Goal: Complete application form

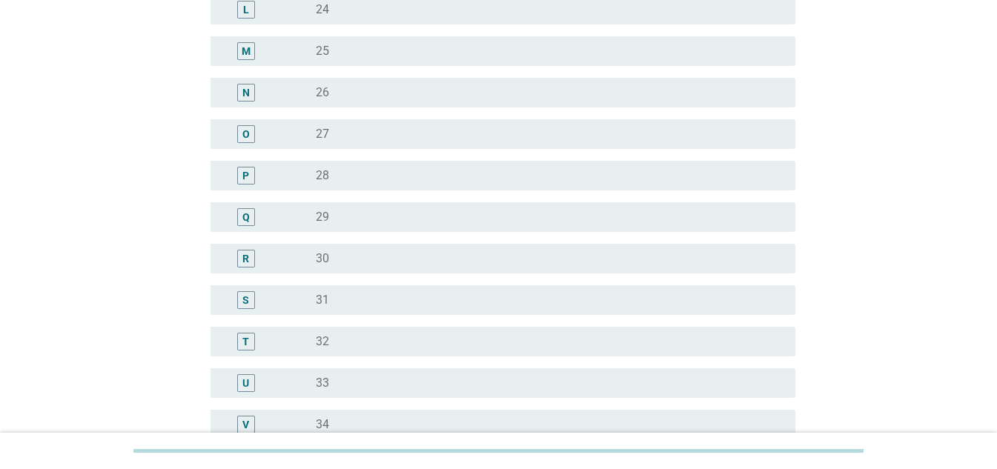
scroll to position [667, 0]
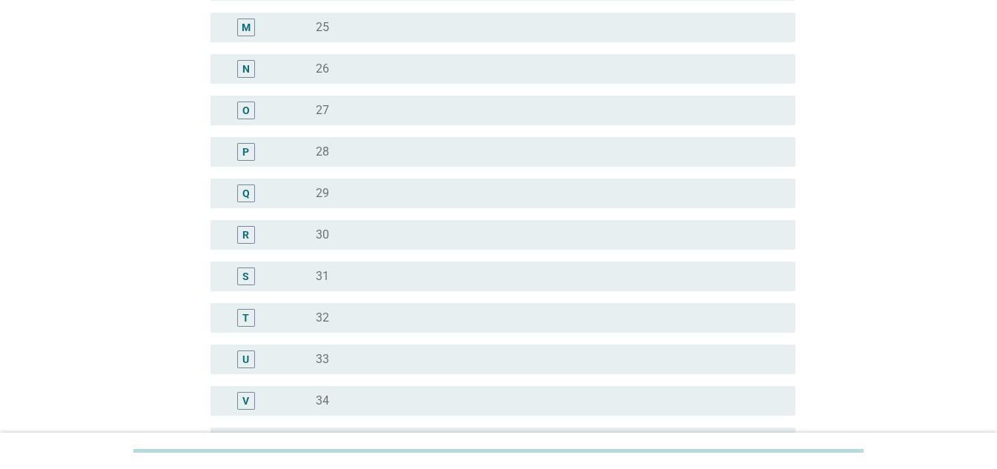
click at [341, 319] on div "radio_button_unchecked 32" at bounding box center [544, 318] width 456 height 15
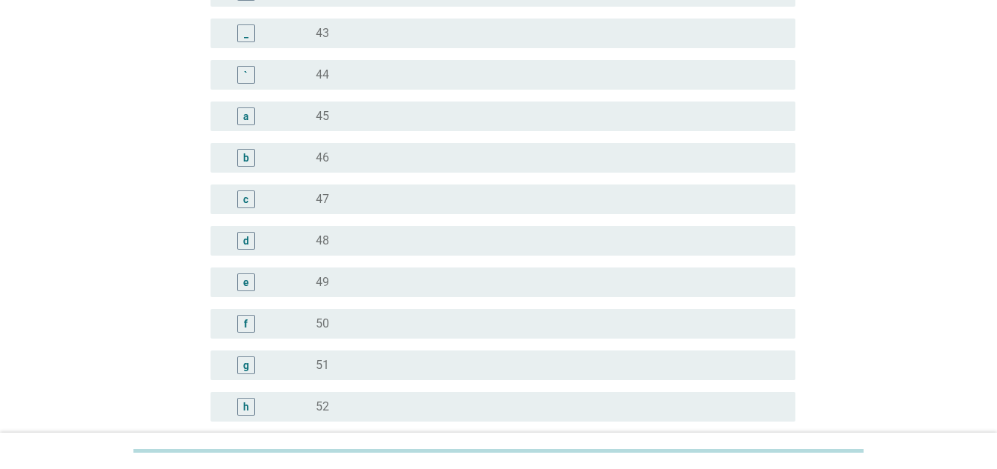
scroll to position [1853, 0]
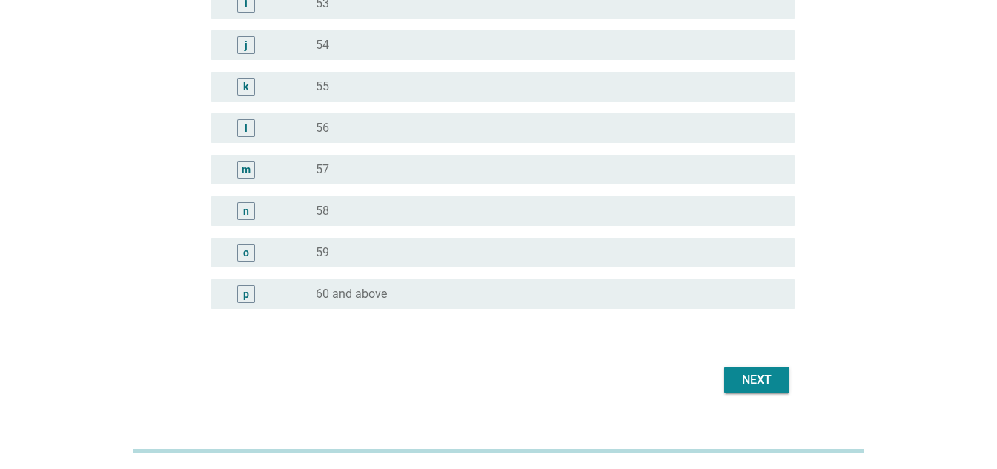
click at [756, 373] on div "Next" at bounding box center [756, 380] width 41 height 18
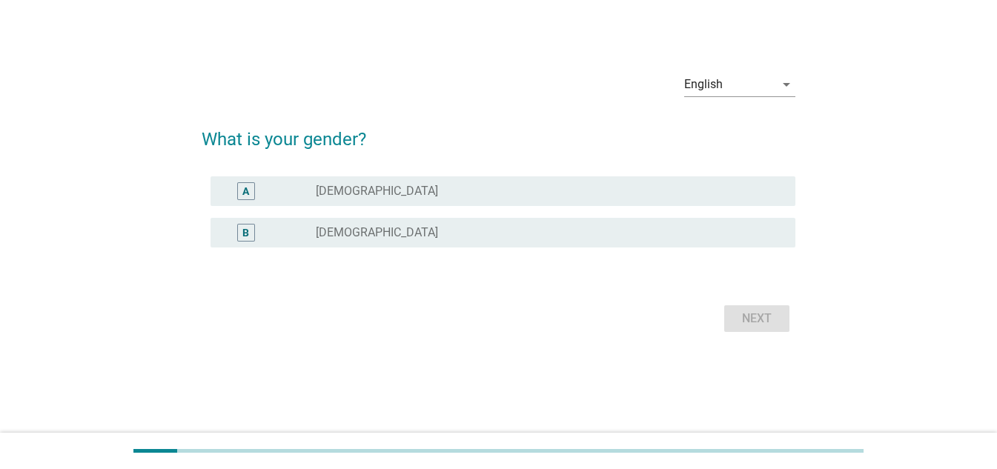
scroll to position [0, 0]
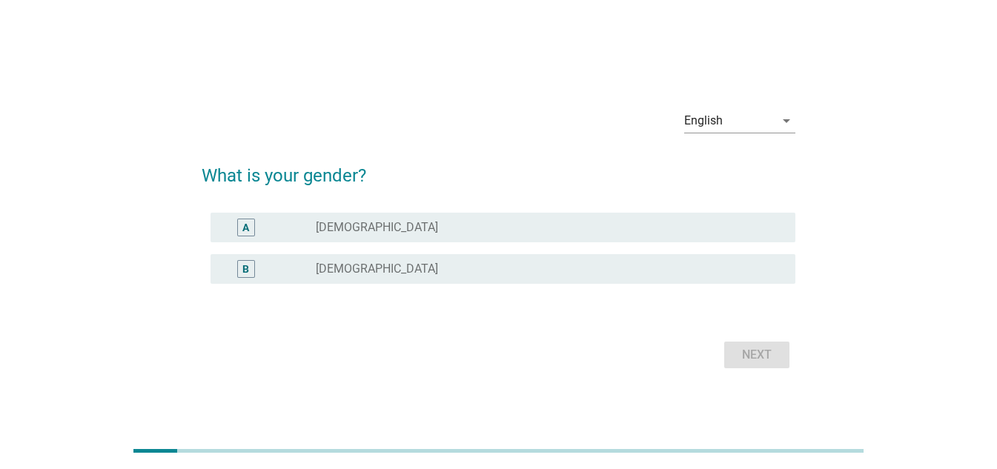
click at [355, 265] on div "radio_button_unchecked [DEMOGRAPHIC_DATA]" at bounding box center [544, 269] width 456 height 15
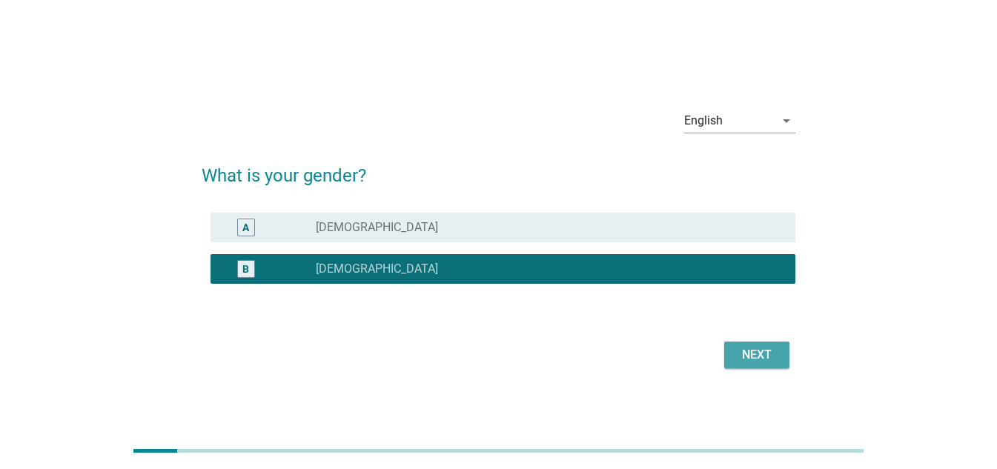
click at [746, 352] on div "Next" at bounding box center [756, 355] width 41 height 18
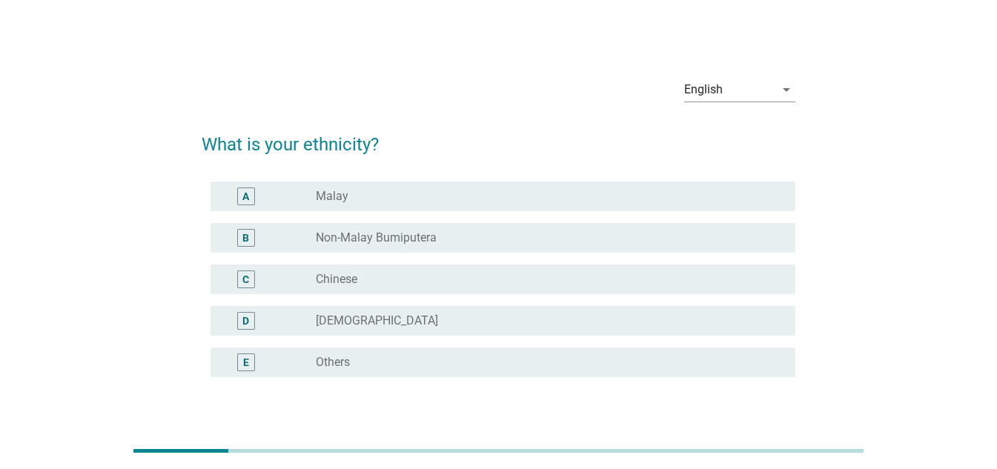
drag, startPoint x: 406, startPoint y: 282, endPoint x: 453, endPoint y: 288, distance: 47.0
click at [406, 283] on div "radio_button_unchecked Chinese" at bounding box center [544, 279] width 456 height 15
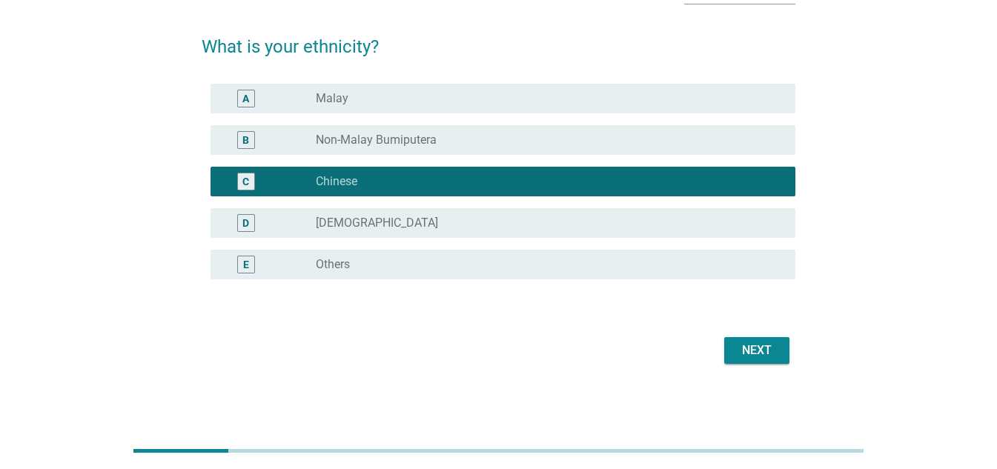
scroll to position [99, 0]
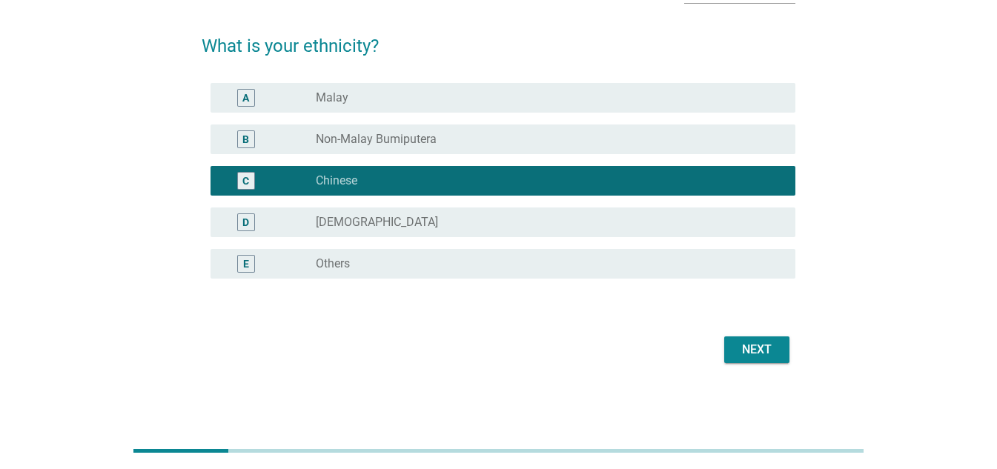
click at [749, 349] on div "Next" at bounding box center [756, 350] width 41 height 18
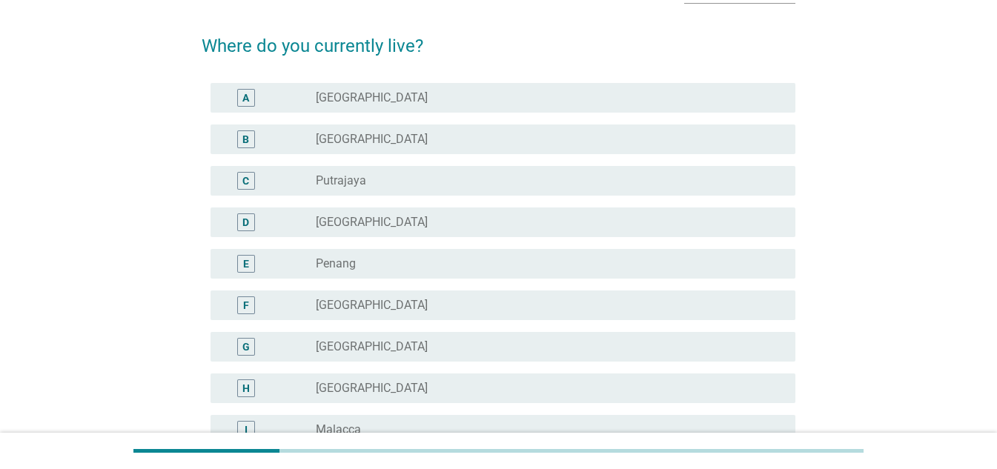
scroll to position [0, 0]
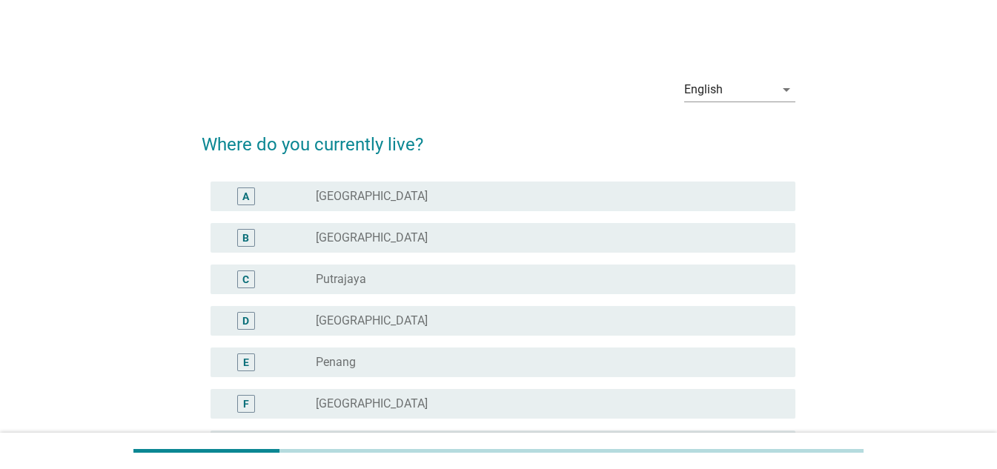
click at [387, 200] on label "[GEOGRAPHIC_DATA]" at bounding box center [372, 196] width 112 height 15
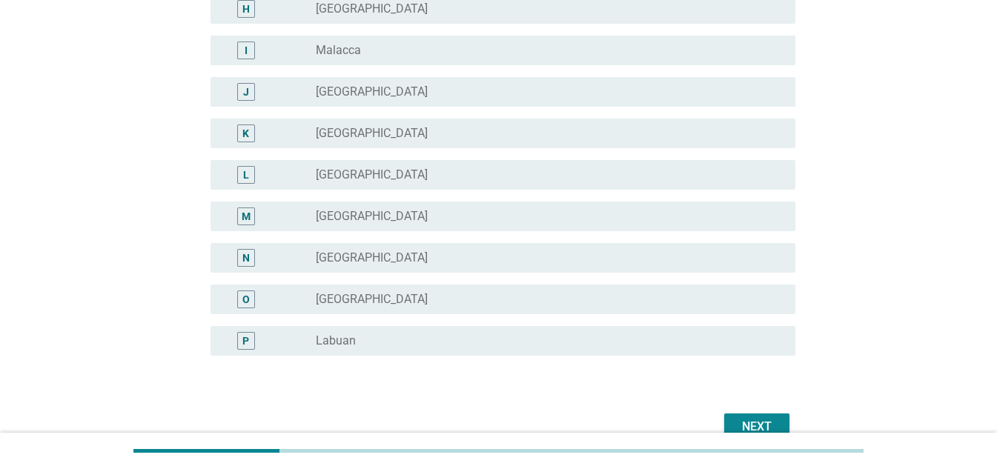
scroll to position [555, 0]
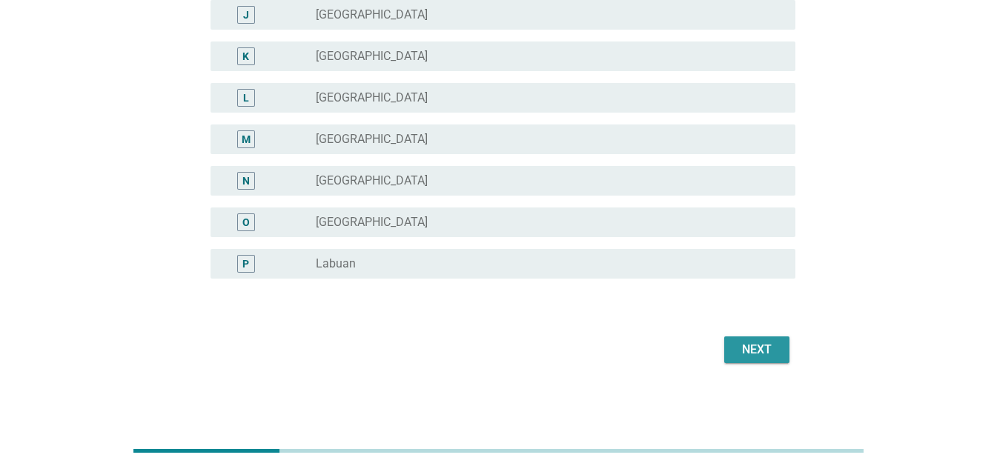
click at [731, 349] on button "Next" at bounding box center [756, 349] width 65 height 27
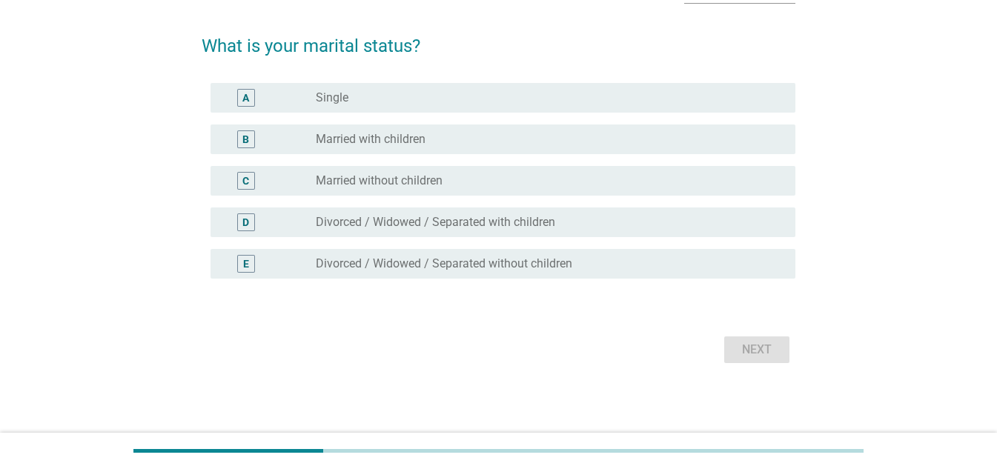
scroll to position [0, 0]
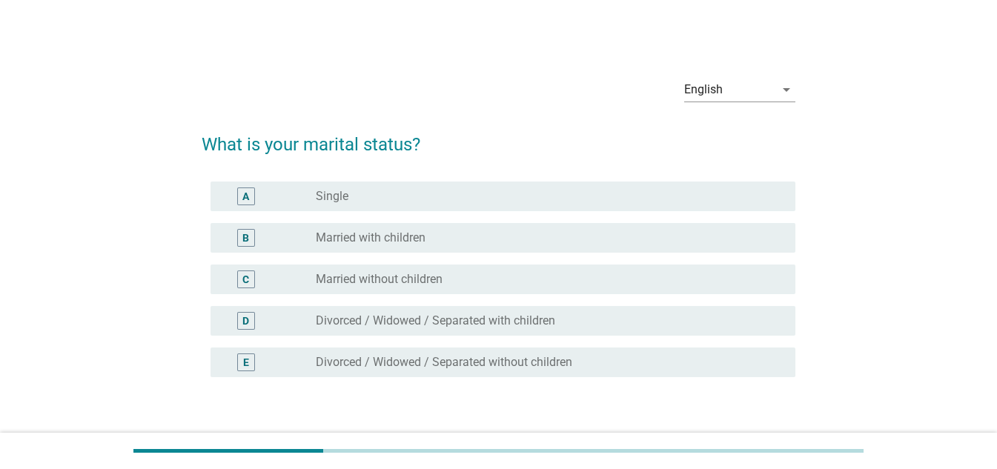
click at [378, 239] on label "Married with children" at bounding box center [371, 237] width 110 height 15
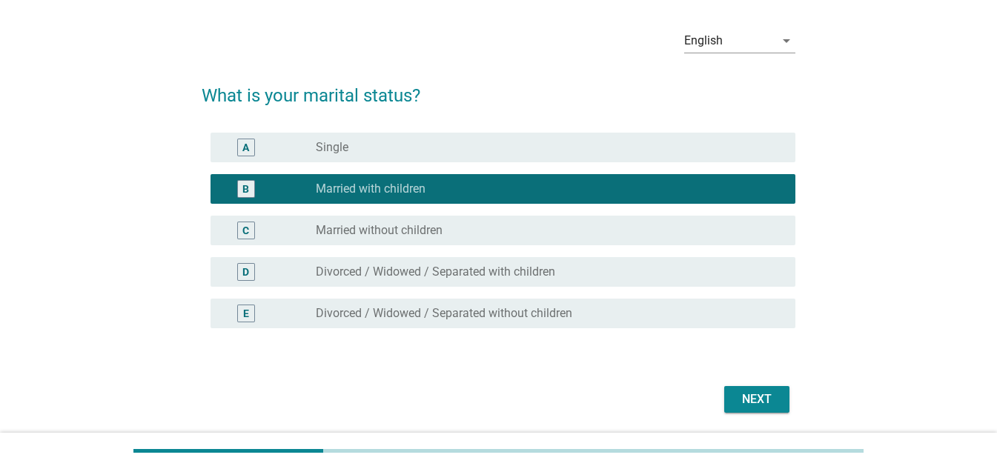
scroll to position [99, 0]
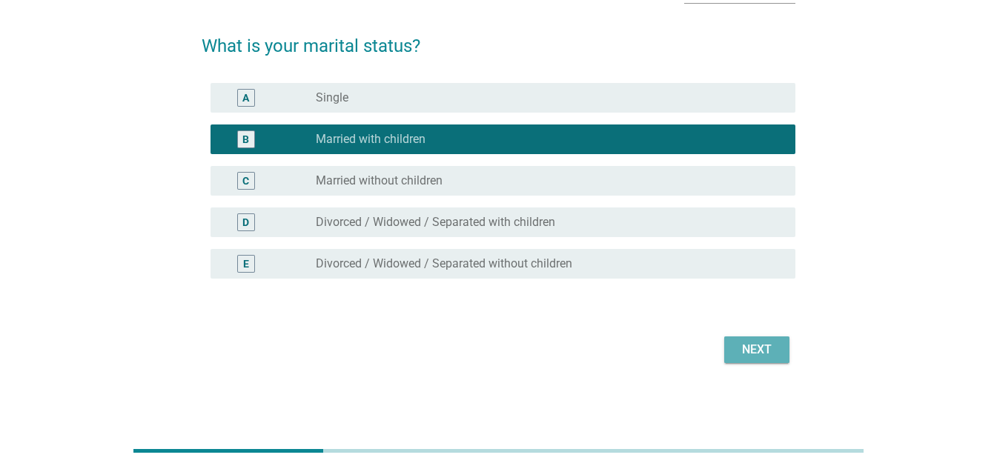
drag, startPoint x: 741, startPoint y: 345, endPoint x: 734, endPoint y: 342, distance: 7.6
click at [743, 345] on div "Next" at bounding box center [756, 350] width 41 height 18
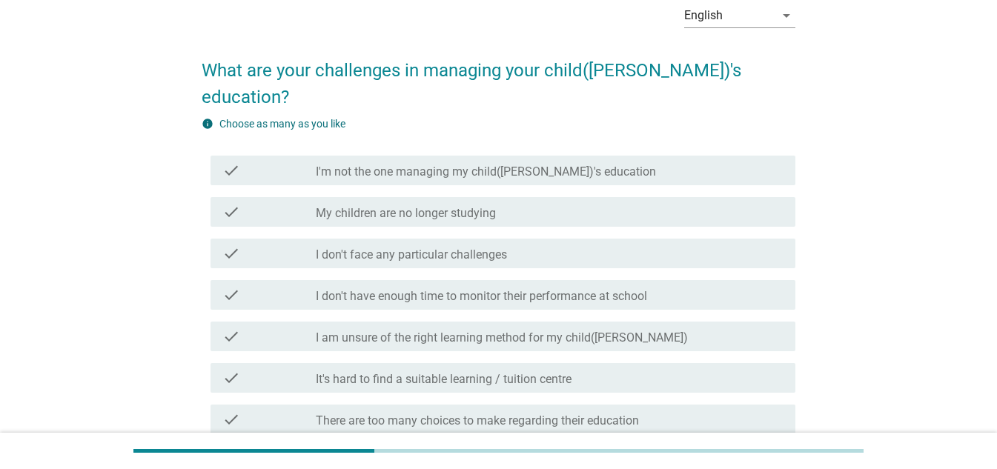
scroll to position [148, 0]
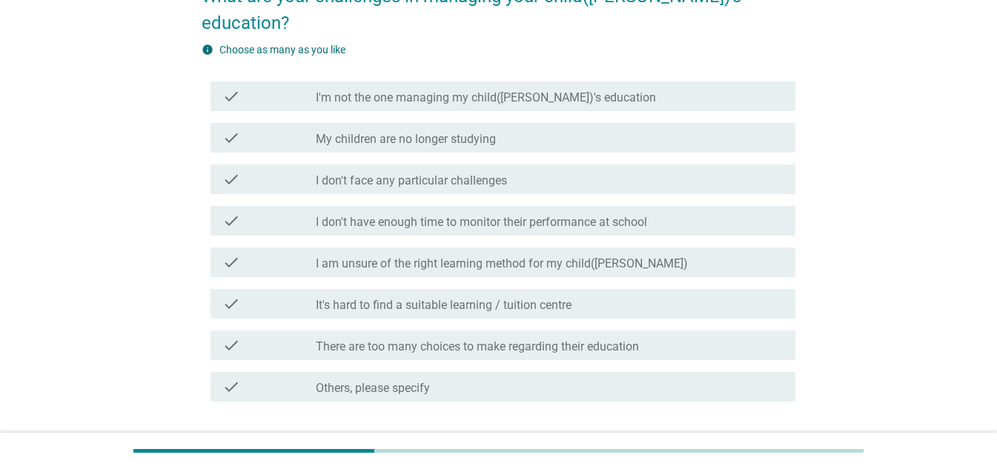
click at [428, 256] on label "I am unsure of the right learning method for my child([PERSON_NAME])" at bounding box center [502, 263] width 372 height 15
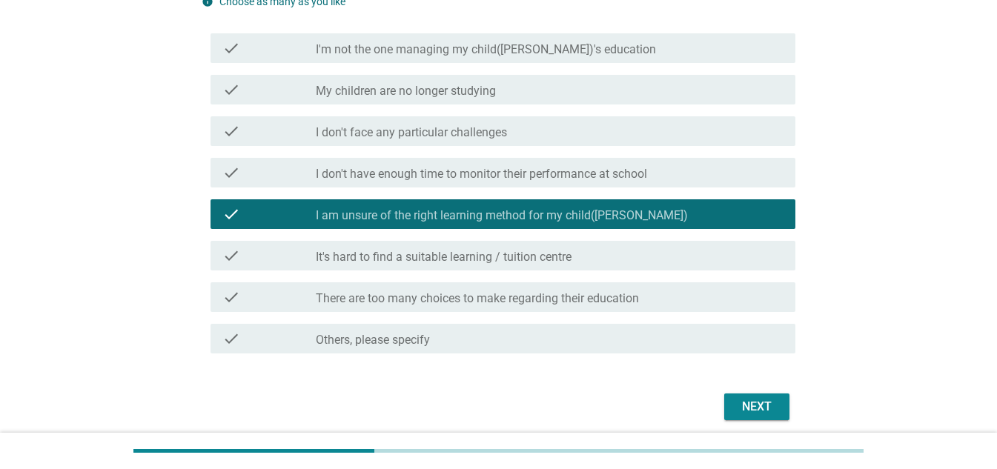
scroll to position [222, 0]
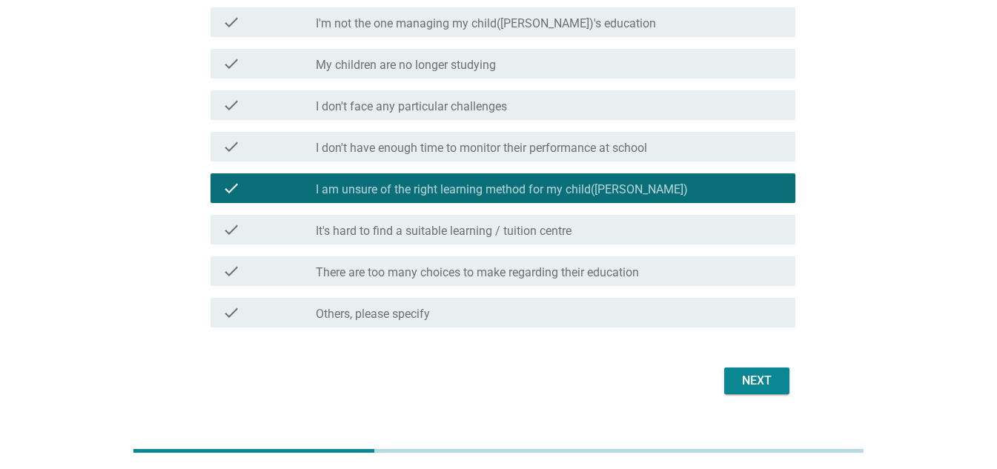
click at [743, 372] on div "Next" at bounding box center [756, 381] width 41 height 18
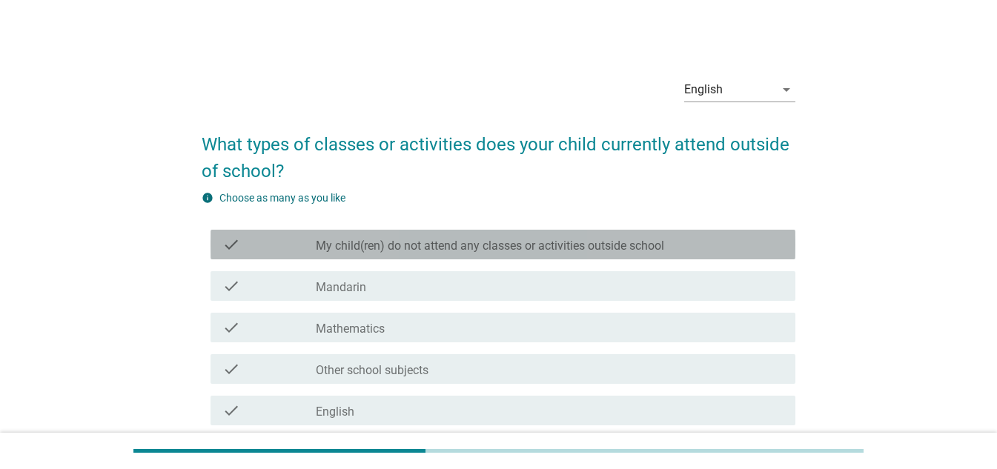
click at [421, 255] on div "check check_box_outline_blank My child(ren) do not attend any classes or activi…" at bounding box center [502, 245] width 585 height 30
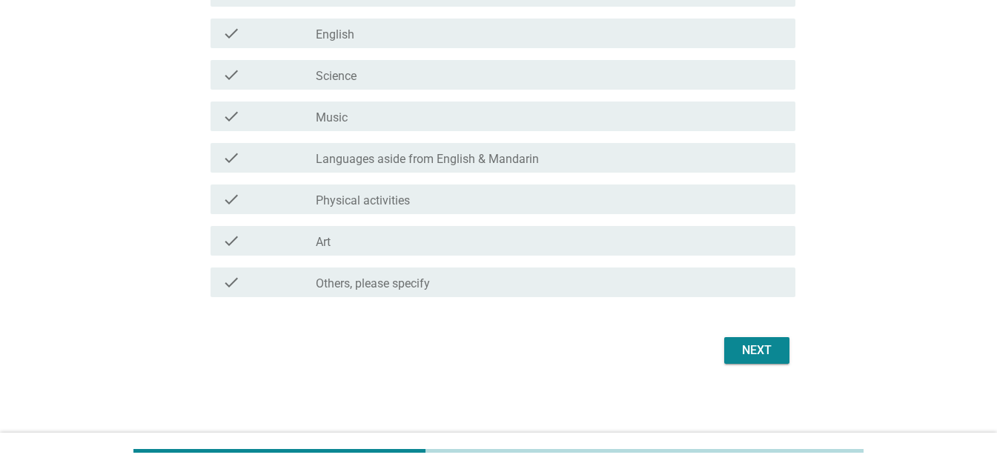
scroll to position [378, 0]
click at [775, 343] on div "Next" at bounding box center [756, 350] width 41 height 18
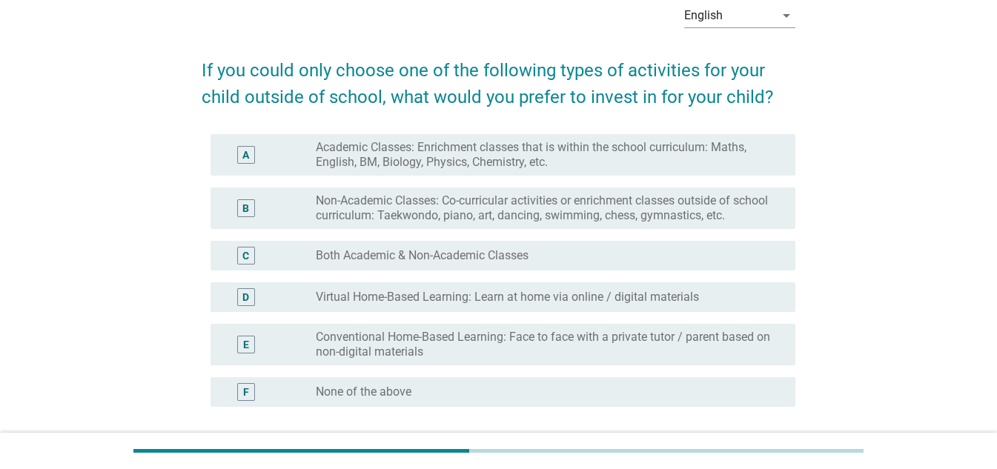
scroll to position [148, 0]
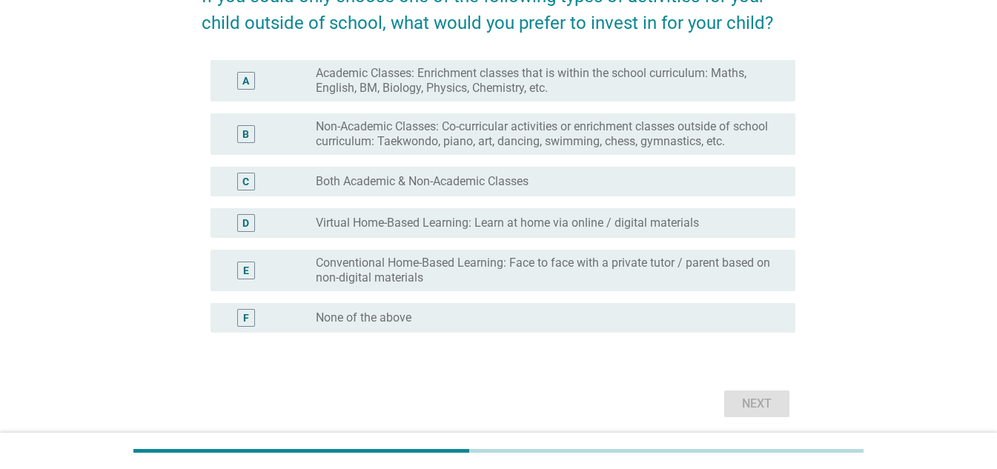
click at [483, 136] on label "Non-Academic Classes: Co-curricular activities or enrichment classes outside of…" at bounding box center [544, 134] width 456 height 30
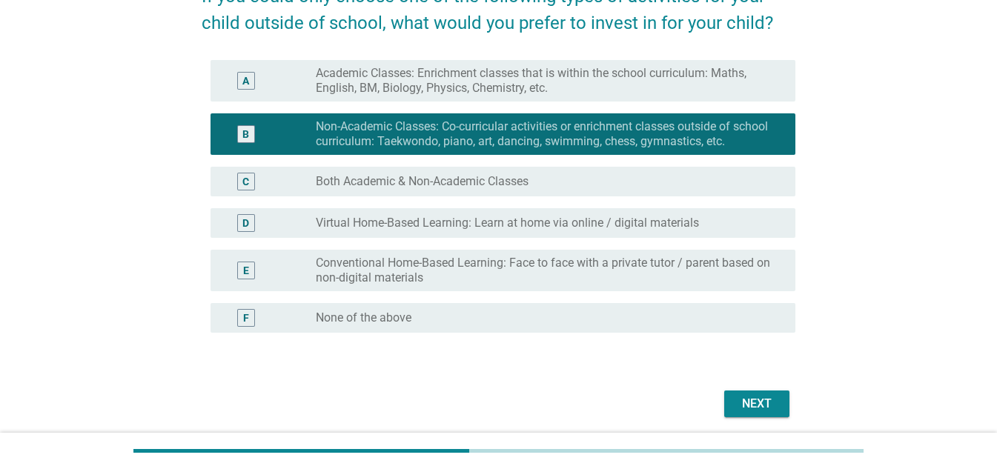
click at [748, 400] on div "Next" at bounding box center [756, 404] width 41 height 18
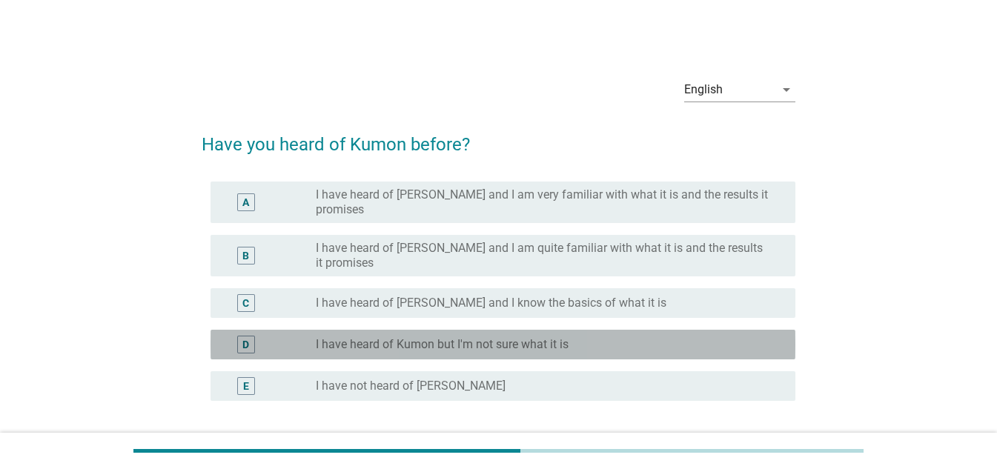
click at [389, 339] on label "I have heard of Kumon but I'm not sure what it is" at bounding box center [442, 344] width 253 height 15
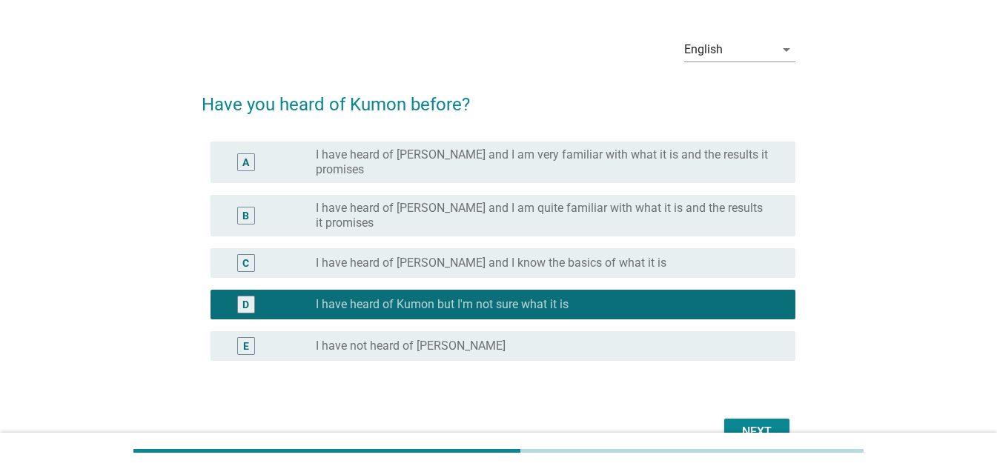
scroll to position [110, 0]
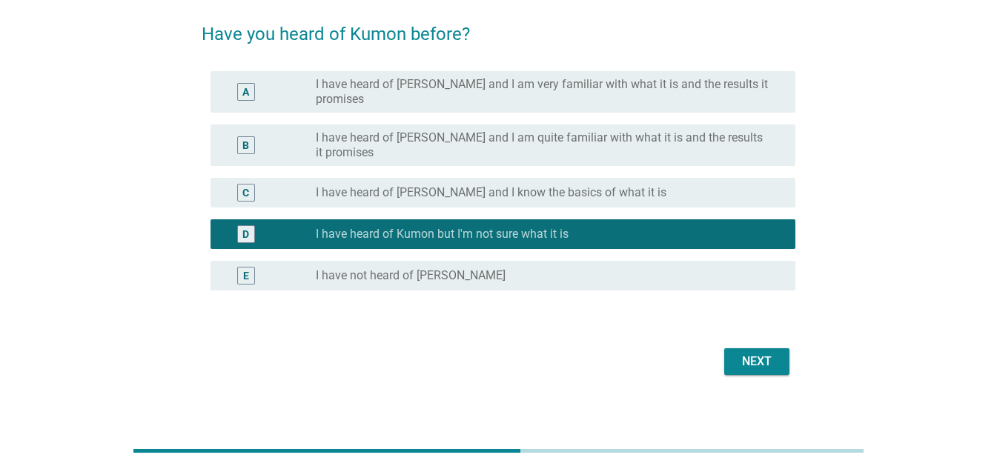
click at [760, 353] on div "Next" at bounding box center [756, 362] width 41 height 18
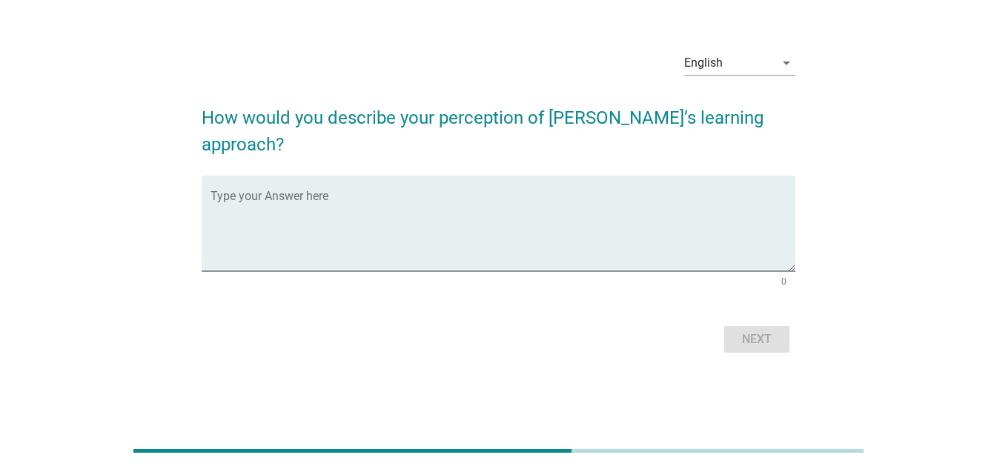
scroll to position [0, 0]
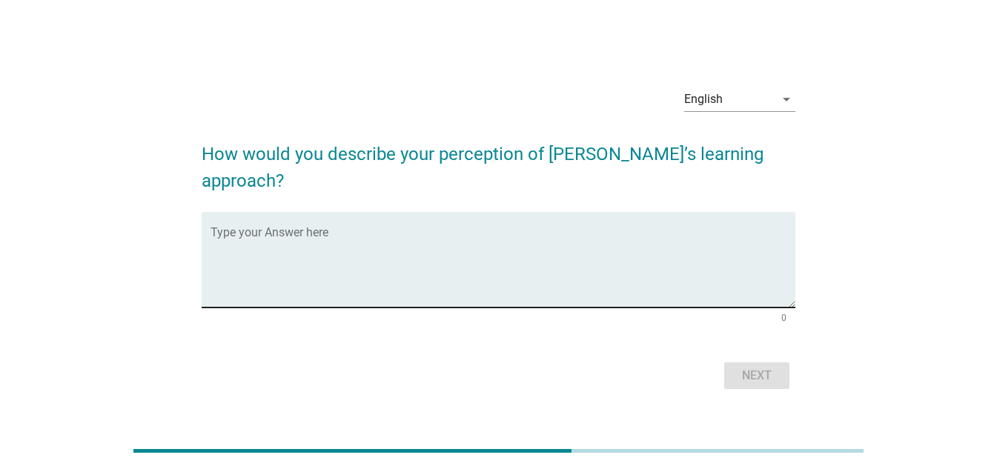
click at [388, 230] on textarea "Type your Answer here" at bounding box center [502, 269] width 585 height 78
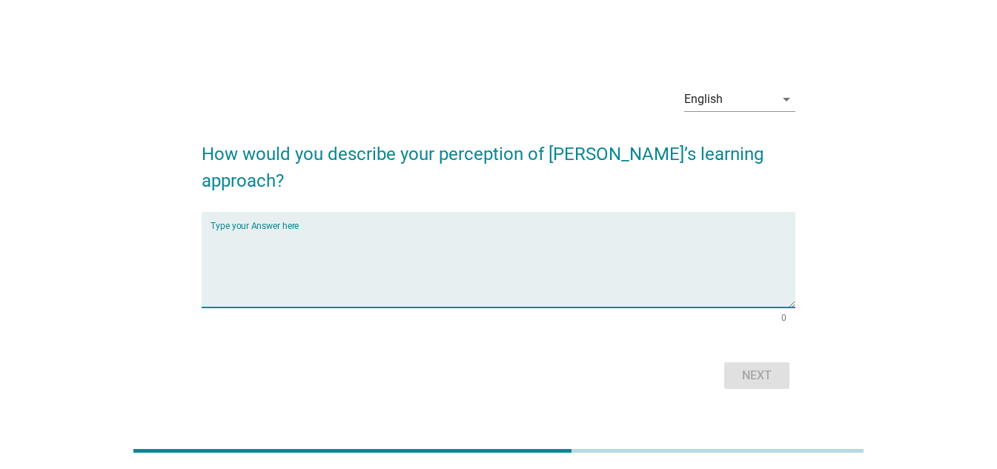
type textarea "M"
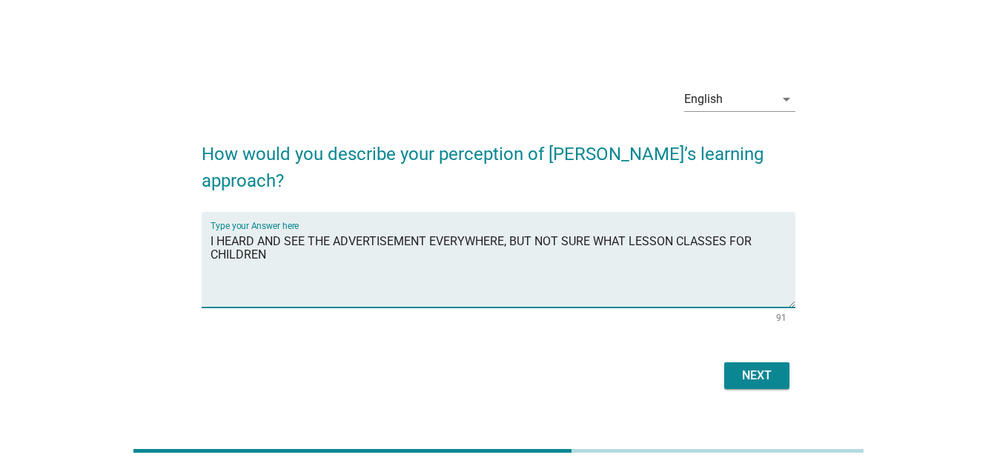
type textarea "I HEARD AND SEE THE ADVERTISEMENT EVERYWHERE, BUT NOT SURE WHAT LESSON CLASSES …"
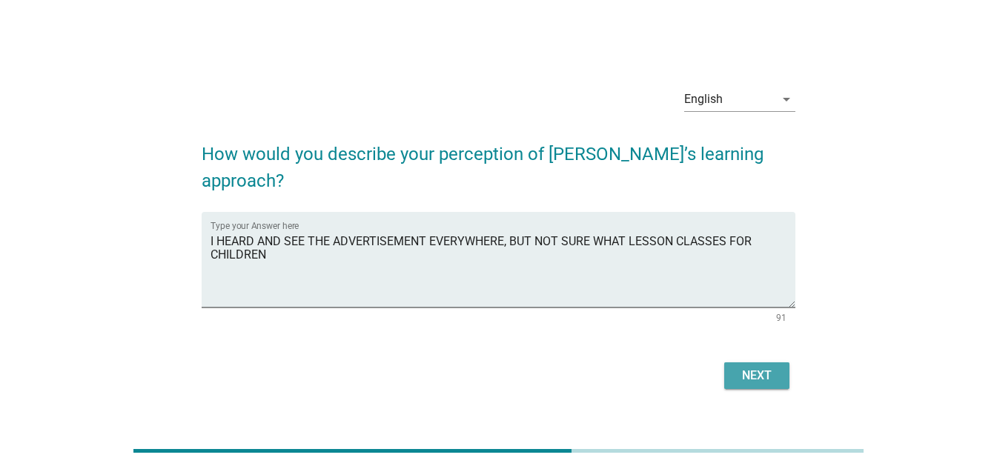
click at [743, 367] on div "Next" at bounding box center [756, 376] width 41 height 18
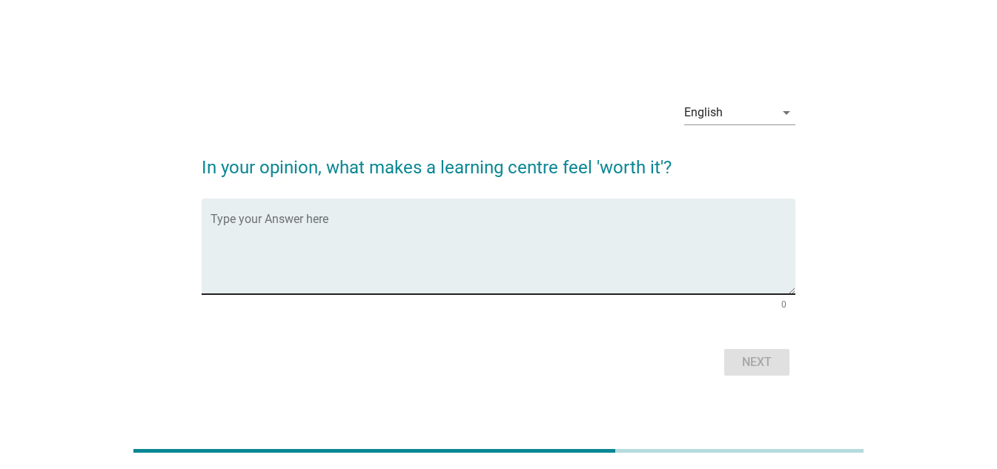
click at [297, 225] on textarea "Type your Answer here" at bounding box center [502, 255] width 585 height 78
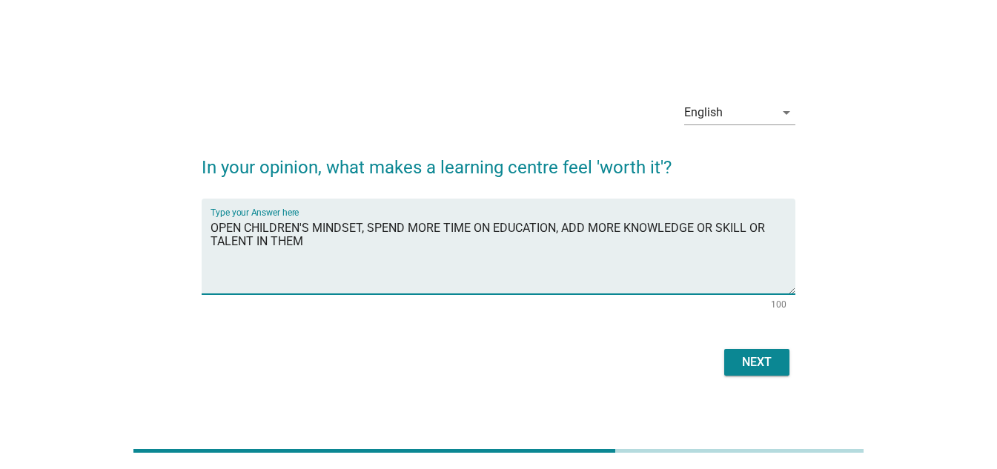
type textarea "OPEN CHILDREN'S MINDSET, SPEND MORE TIME ON EDUCATION, ADD MORE KNOWLEDGE OR SK…"
click at [760, 361] on div "Next" at bounding box center [756, 362] width 41 height 18
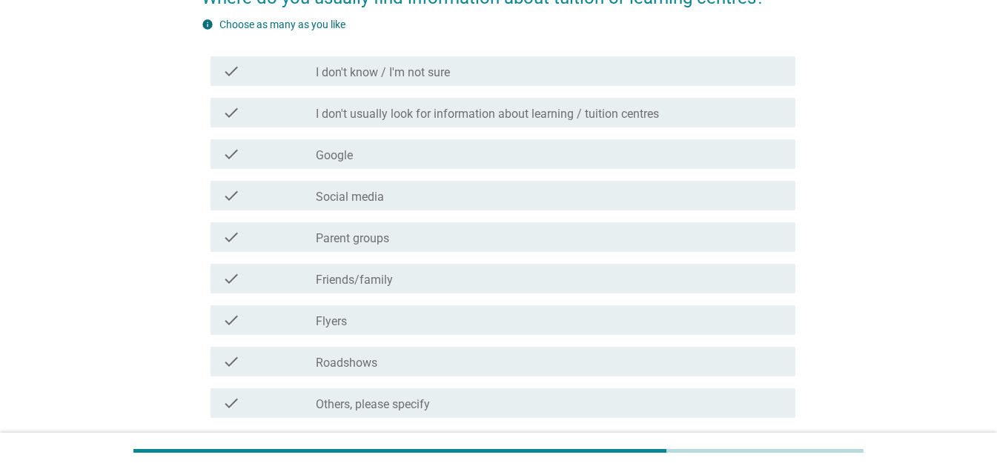
scroll to position [148, 0]
click at [429, 236] on div "check_box_outline_blank Parent groups" at bounding box center [550, 236] width 468 height 18
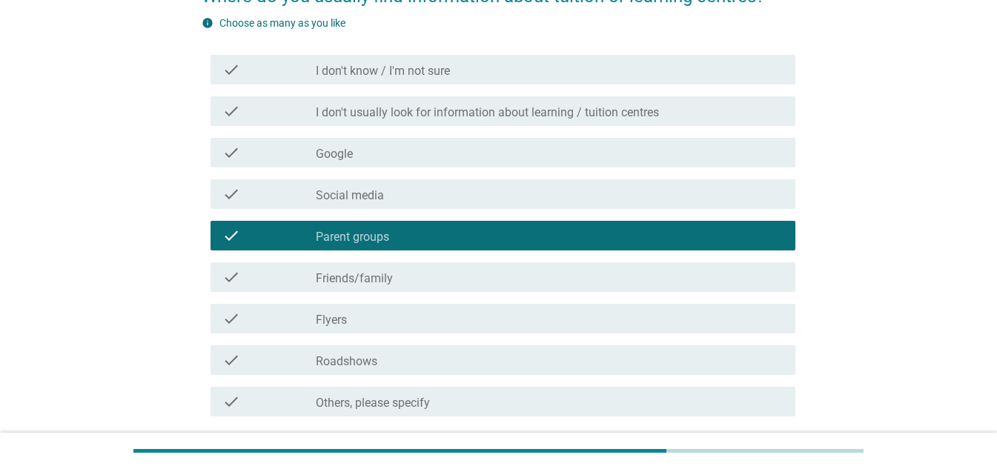
click at [434, 288] on div "check check_box_outline_blank Friends/family" at bounding box center [502, 277] width 585 height 30
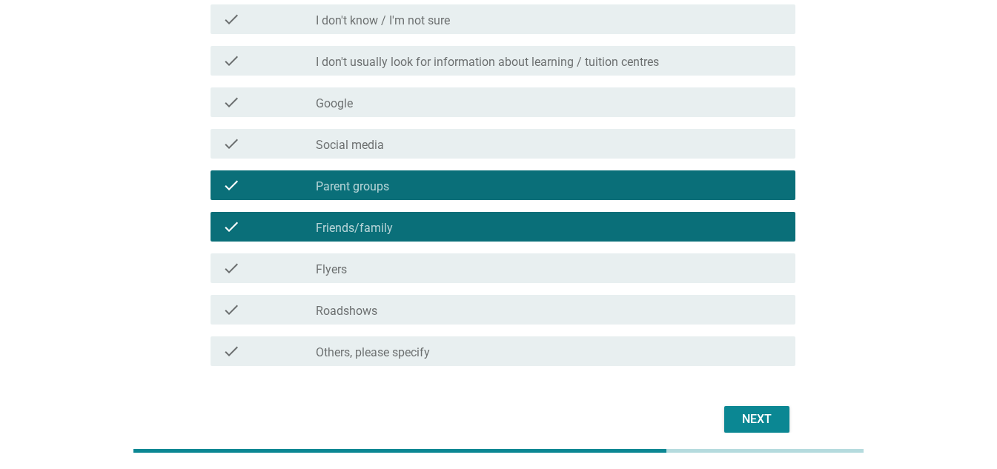
scroll to position [120, 0]
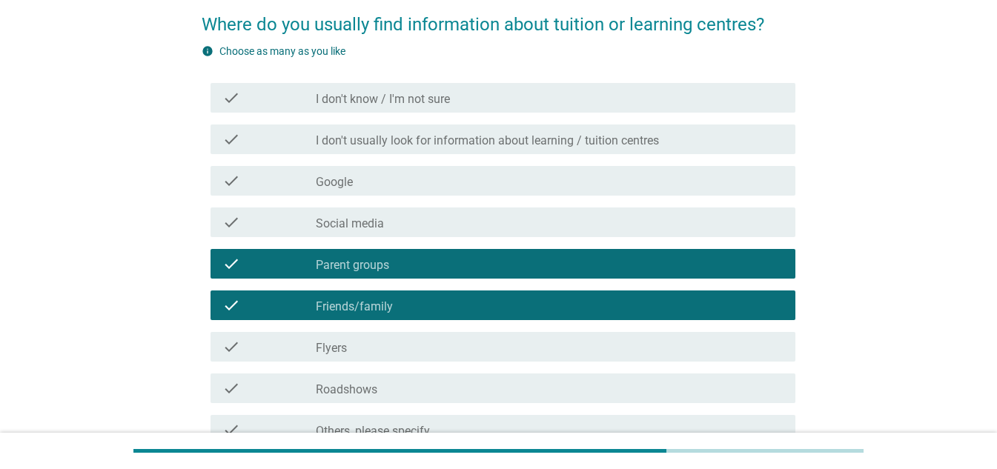
click at [461, 219] on div "check_box_outline_blank Social media" at bounding box center [550, 222] width 468 height 18
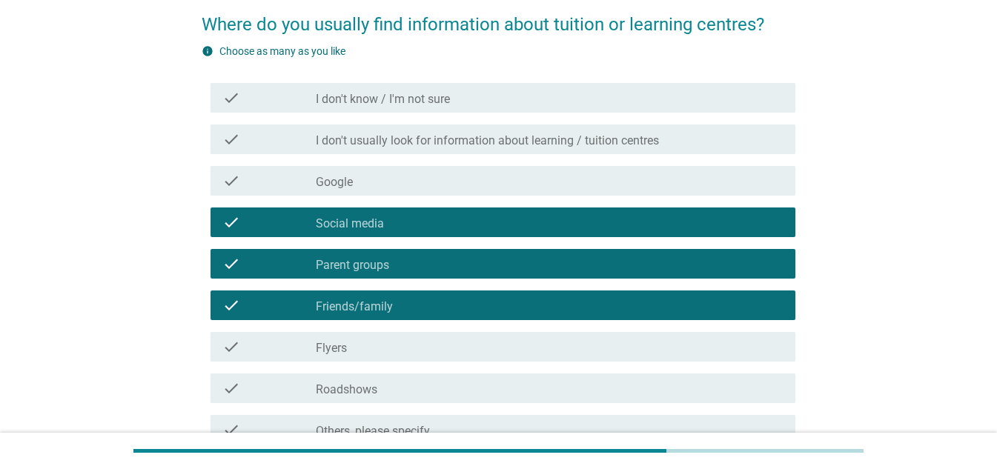
click at [454, 96] on div "check_box_outline_blank I don't know / I'm not sure" at bounding box center [550, 98] width 468 height 18
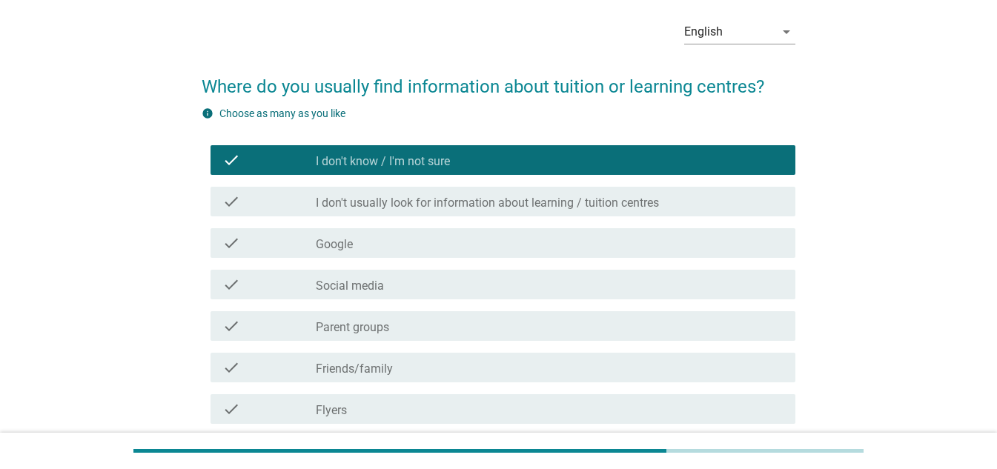
scroll to position [148, 0]
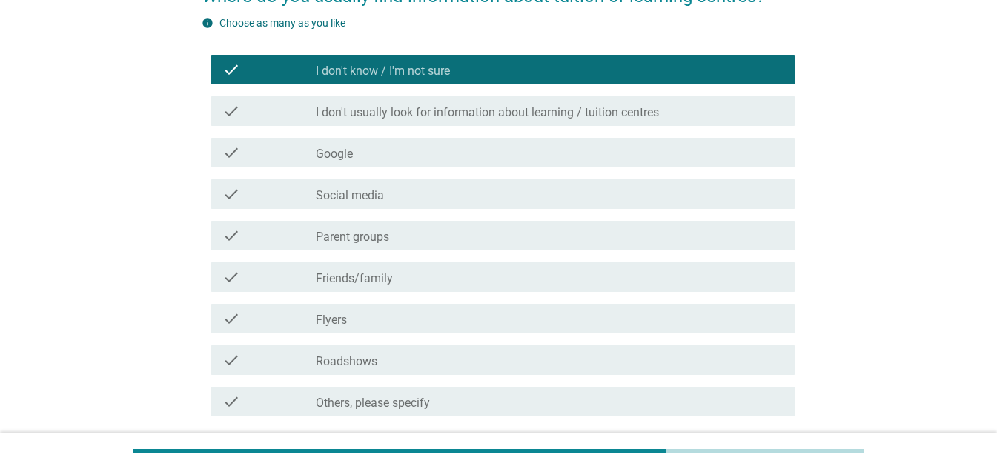
click at [477, 237] on div "check_box_outline_blank Parent groups" at bounding box center [550, 236] width 468 height 18
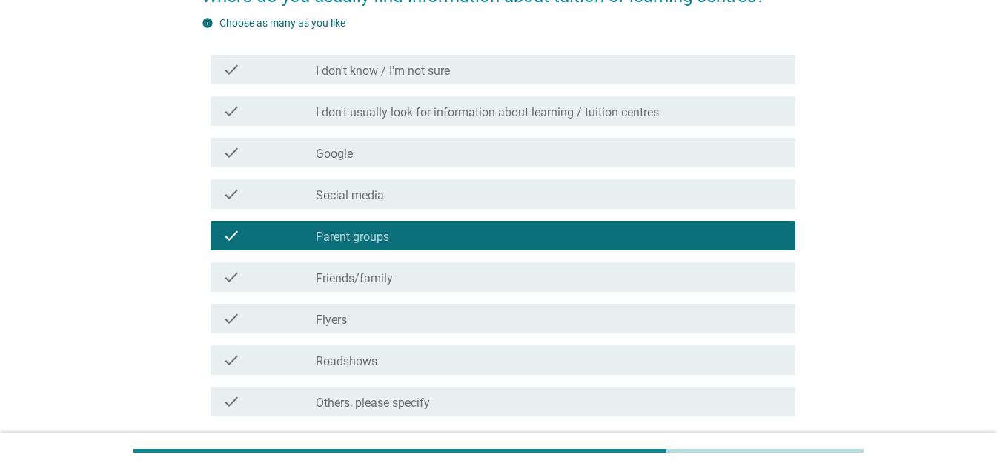
click at [451, 275] on div "check_box_outline_blank Friends/family" at bounding box center [550, 277] width 468 height 18
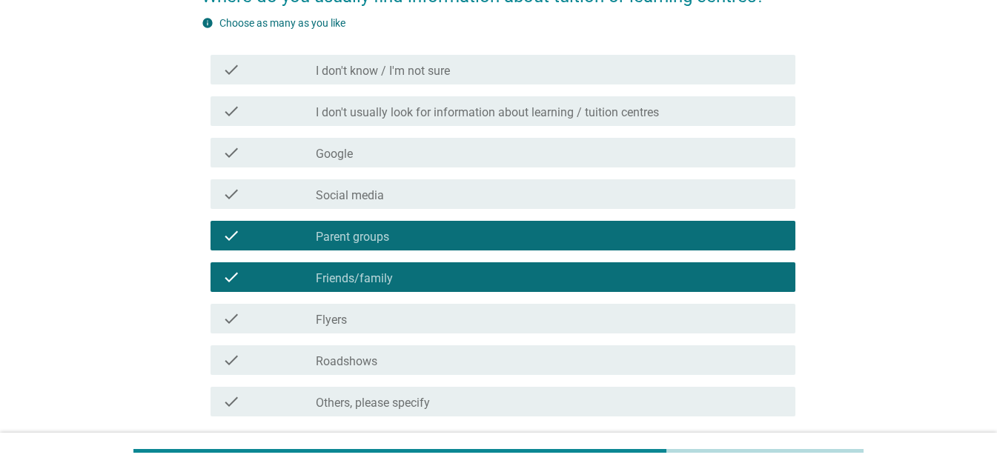
click at [523, 118] on label "I don't usually look for information about learning / tuition centres" at bounding box center [487, 112] width 343 height 15
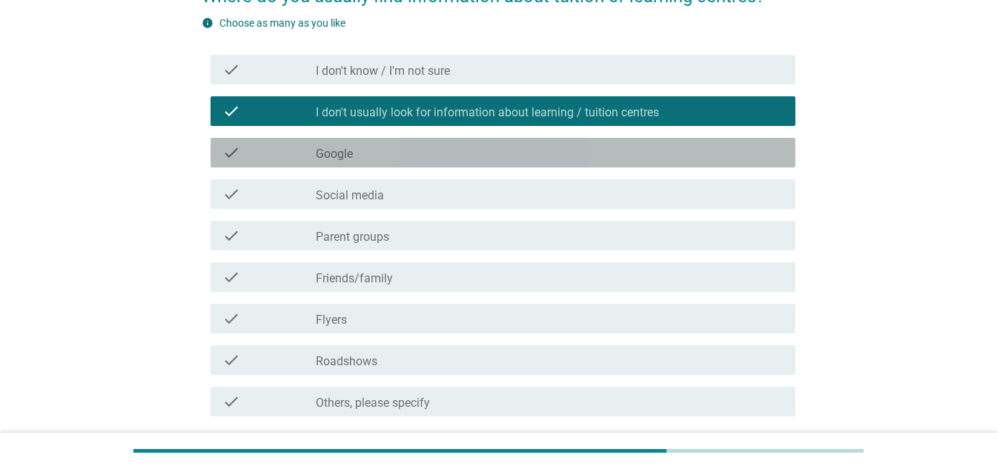
drag, startPoint x: 485, startPoint y: 143, endPoint x: 479, endPoint y: 150, distance: 9.5
click at [485, 145] on div "check_box_outline_blank Google" at bounding box center [550, 153] width 468 height 18
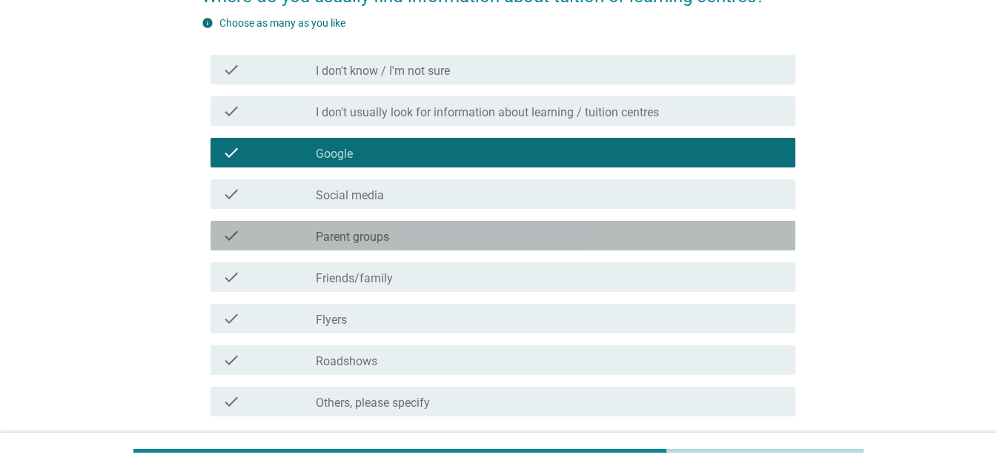
click at [441, 236] on div "check_box_outline_blank Parent groups" at bounding box center [550, 236] width 468 height 18
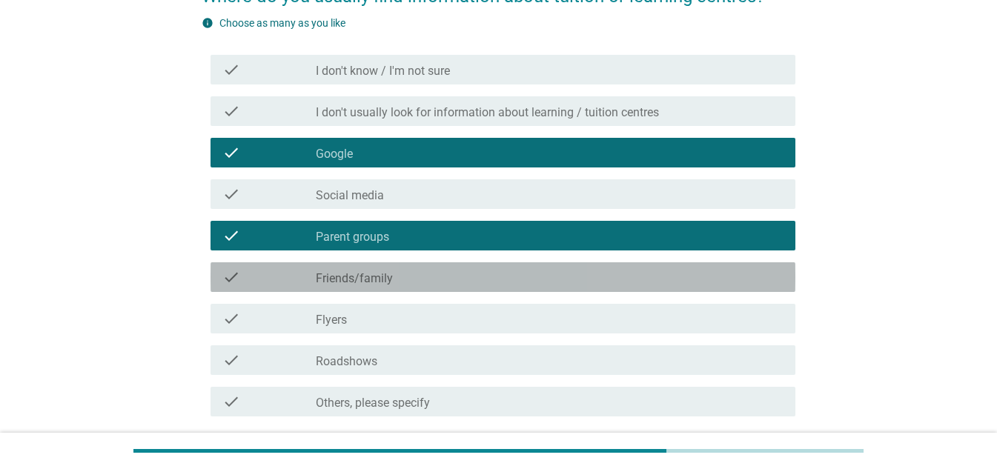
click at [434, 273] on div "check_box_outline_blank Friends/family" at bounding box center [550, 277] width 468 height 18
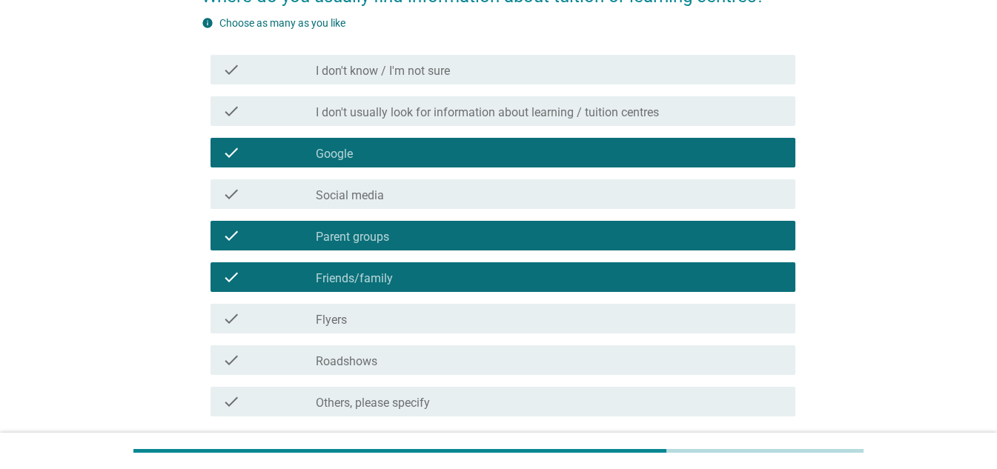
click at [454, 193] on div "check_box_outline_blank Social media" at bounding box center [550, 194] width 468 height 18
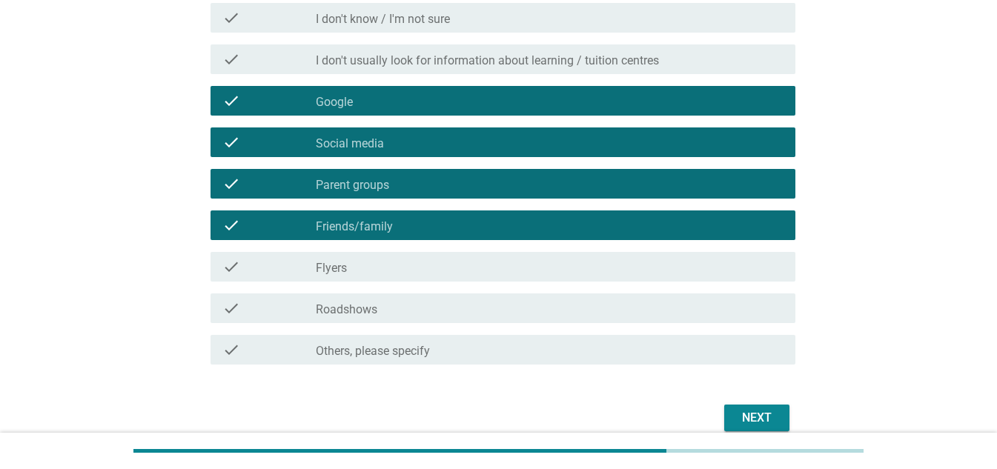
scroll to position [268, 0]
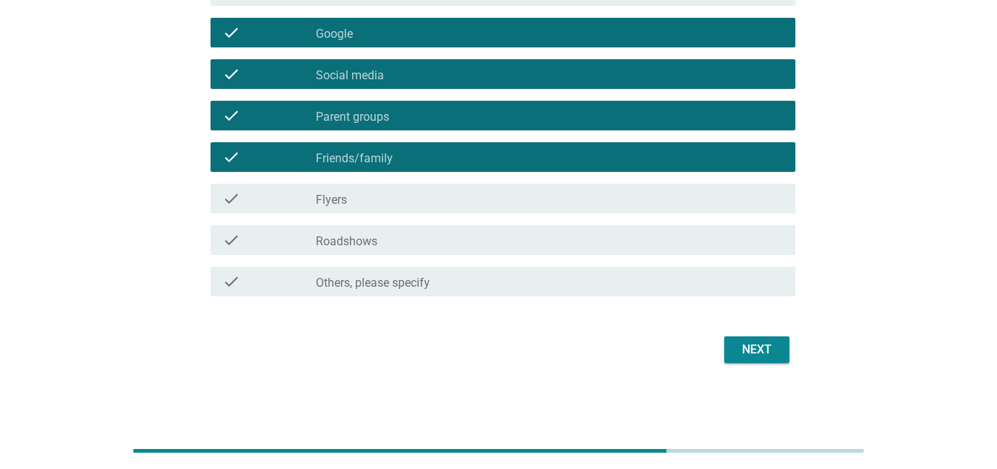
click at [754, 350] on div "Next" at bounding box center [756, 350] width 41 height 18
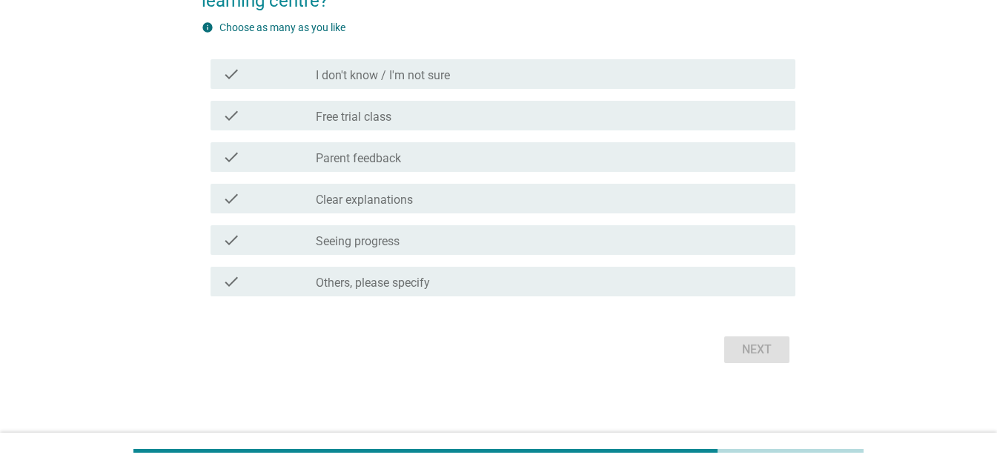
scroll to position [0, 0]
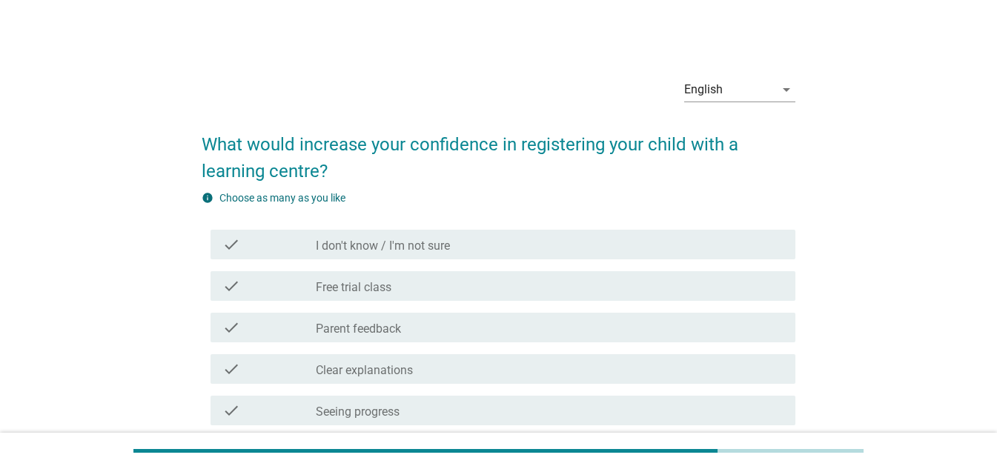
click at [410, 278] on div "check_box_outline_blank Free trial class" at bounding box center [550, 286] width 468 height 18
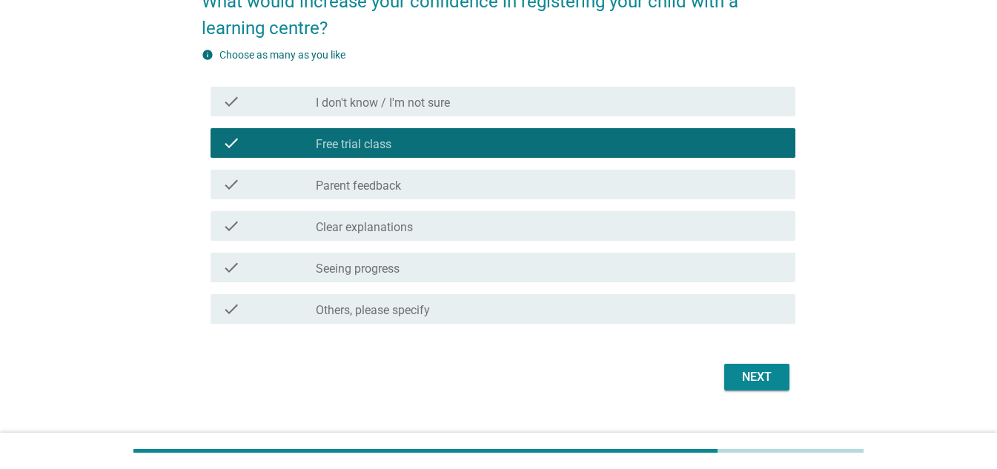
scroll to position [148, 0]
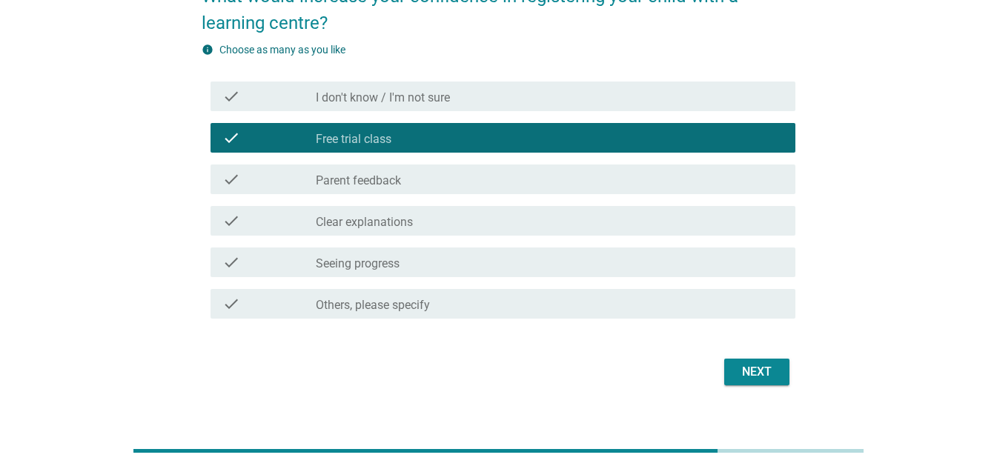
click at [409, 193] on div "check check_box_outline_blank Parent feedback" at bounding box center [502, 180] width 585 height 30
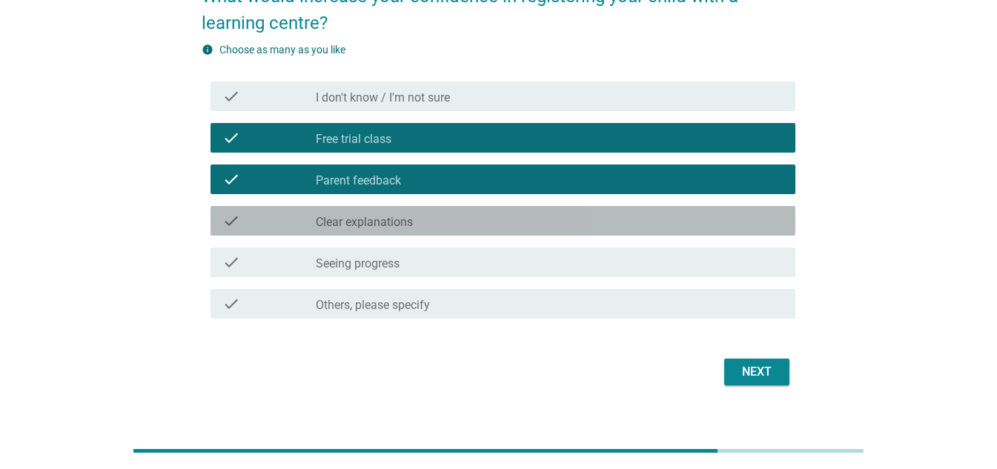
click at [394, 221] on label "Clear explanations" at bounding box center [364, 222] width 97 height 15
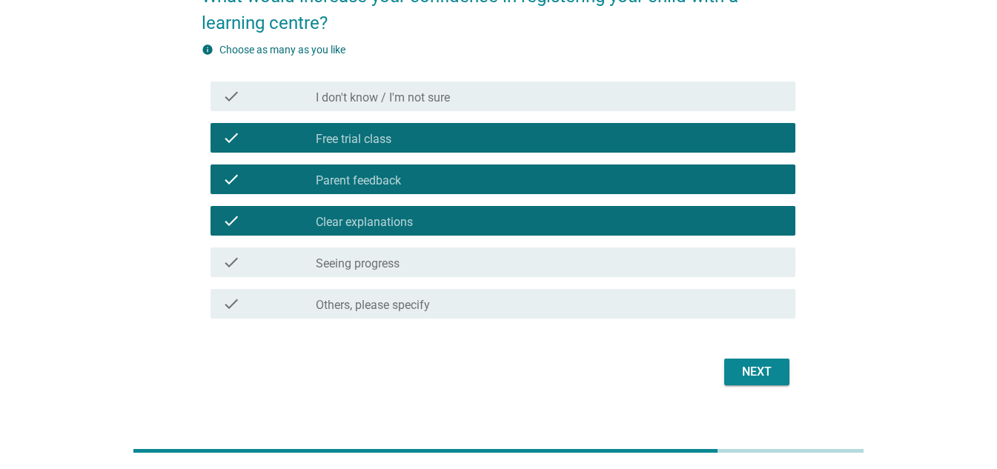
click at [379, 265] on label "Seeing progress" at bounding box center [358, 263] width 84 height 15
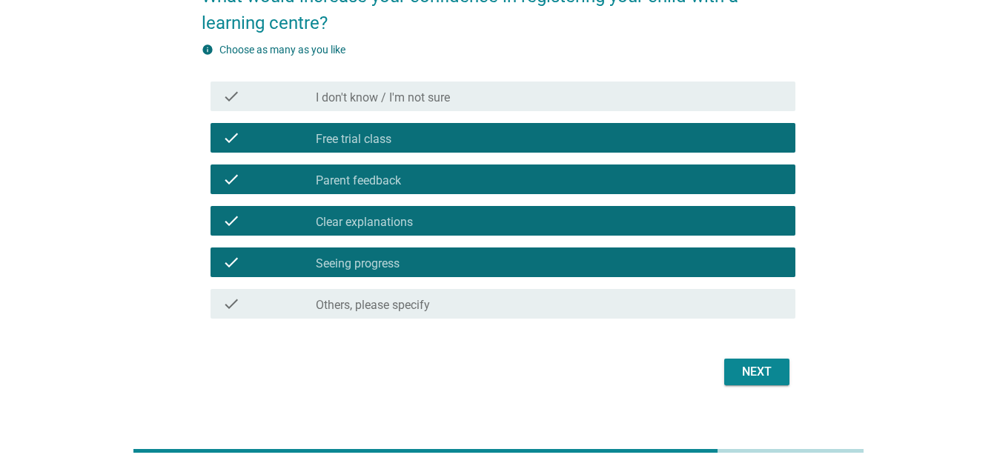
click at [741, 367] on div "Next" at bounding box center [756, 372] width 41 height 18
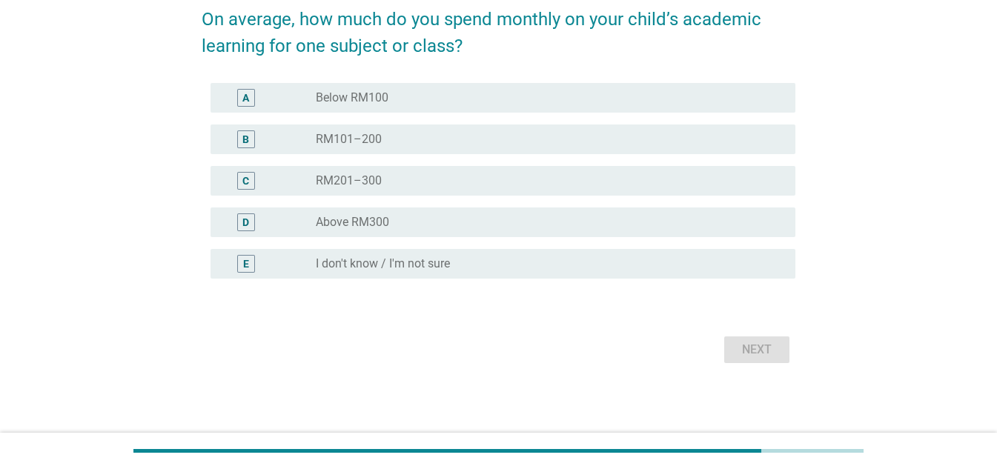
scroll to position [0, 0]
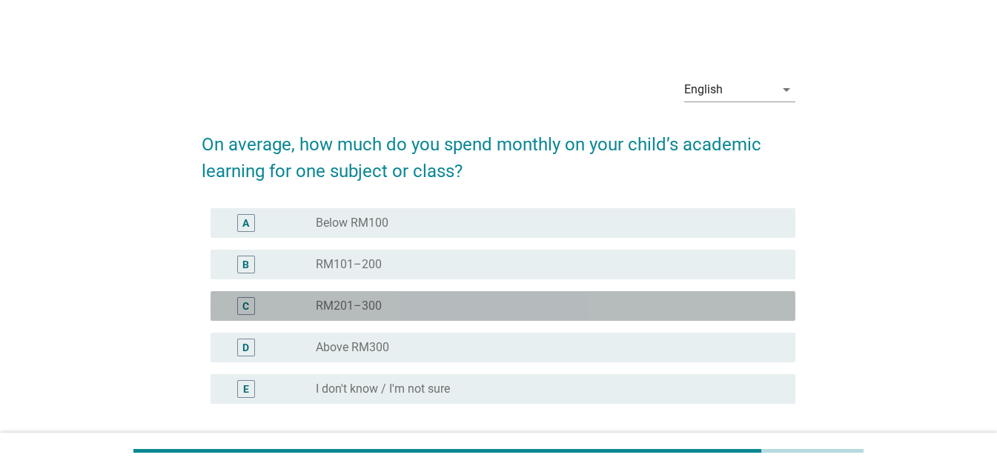
click at [374, 304] on label "RM201–300" at bounding box center [349, 306] width 66 height 15
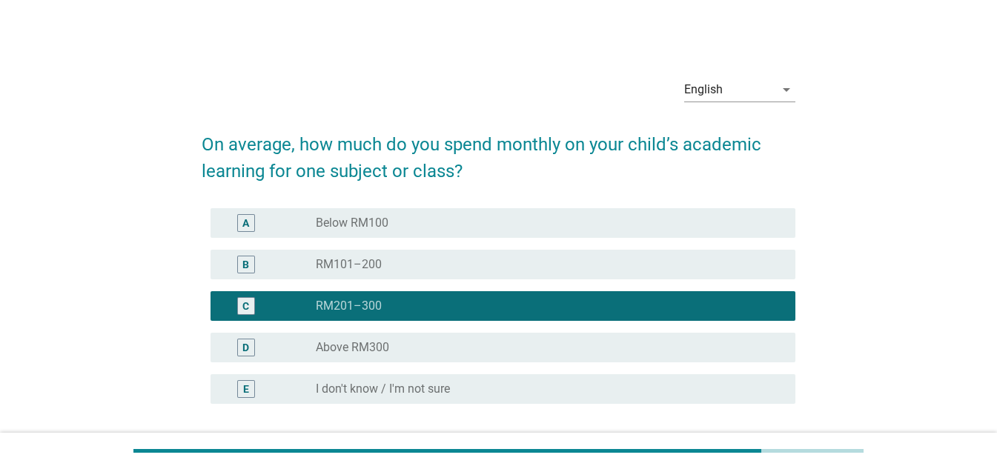
scroll to position [125, 0]
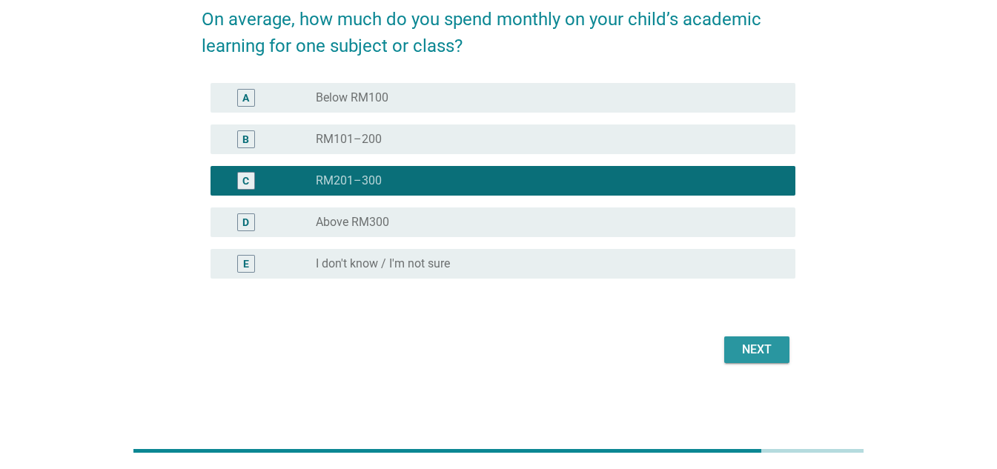
click at [733, 351] on button "Next" at bounding box center [756, 349] width 65 height 27
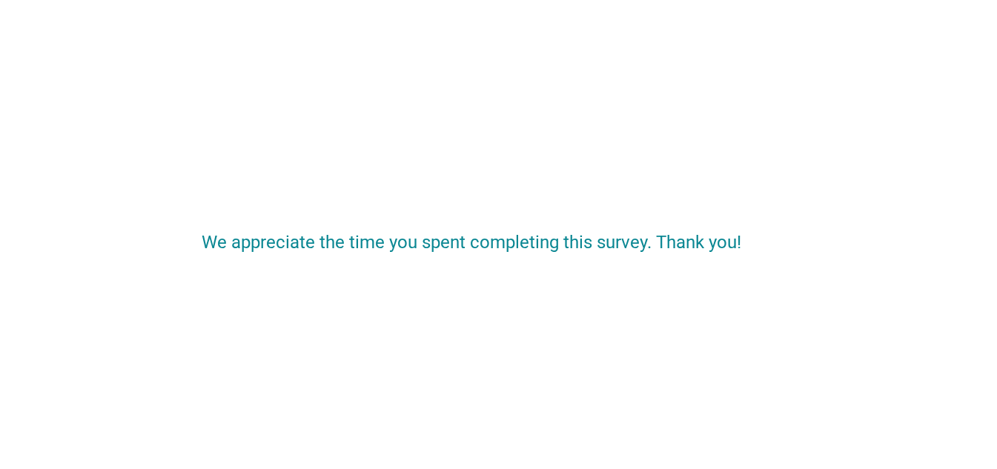
scroll to position [0, 0]
